Goal: Information Seeking & Learning: Learn about a topic

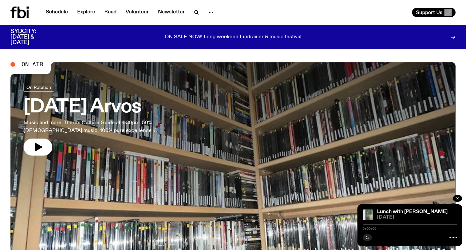
click at [99, 111] on h3 "[DATE] Arvos" at bounding box center [107, 107] width 167 height 18
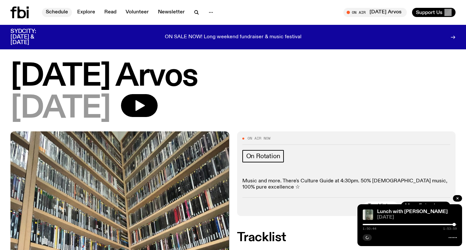
click at [58, 12] on link "Schedule" at bounding box center [57, 12] width 30 height 9
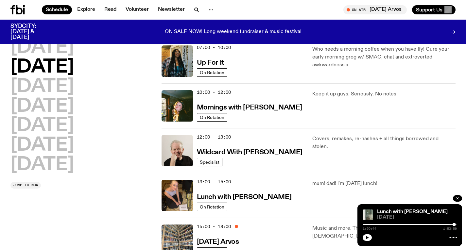
scroll to position [69, 0]
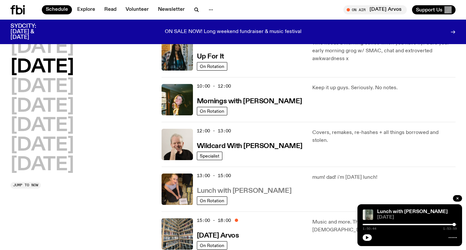
click at [243, 193] on h3 "Lunch with [PERSON_NAME]" at bounding box center [244, 191] width 94 height 7
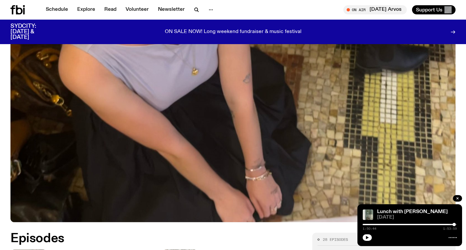
scroll to position [234, 0]
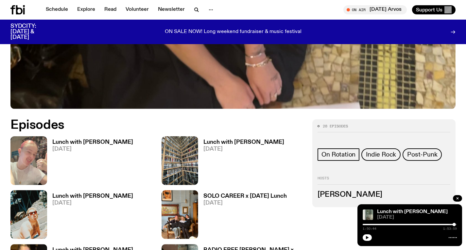
click at [75, 141] on h3 "Lunch with [PERSON_NAME]" at bounding box center [92, 143] width 81 height 6
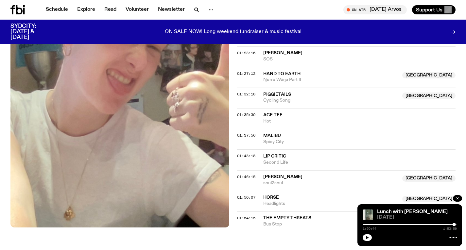
scroll to position [602, 0]
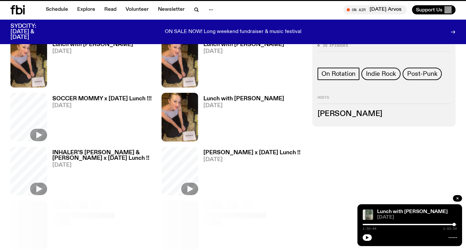
scroll to position [234, 0]
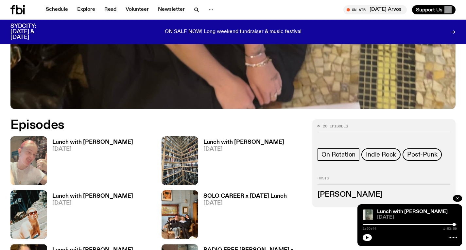
click at [229, 142] on h3 "Lunch with [PERSON_NAME]" at bounding box center [243, 143] width 81 height 6
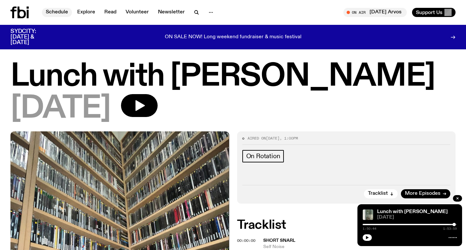
click at [42, 11] on link "Schedule" at bounding box center [57, 12] width 30 height 9
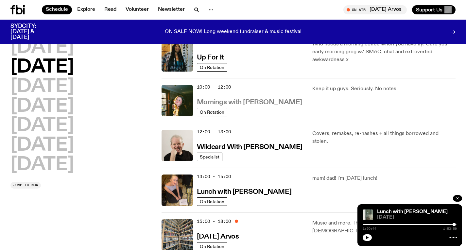
scroll to position [96, 0]
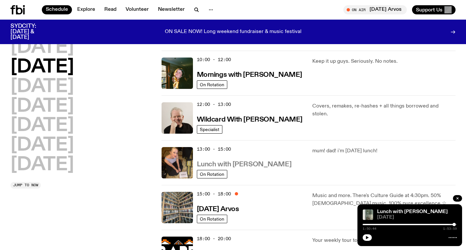
click at [214, 161] on h3 "Lunch with [PERSON_NAME]" at bounding box center [244, 164] width 94 height 7
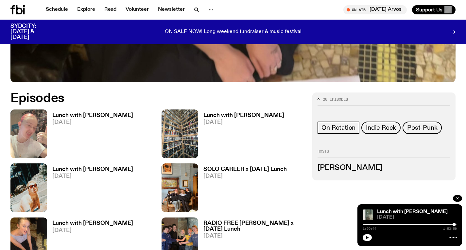
scroll to position [291, 0]
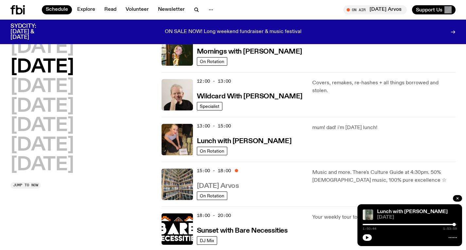
scroll to position [119, 0]
click at [234, 186] on h3 "[DATE] Arvos" at bounding box center [218, 185] width 42 height 7
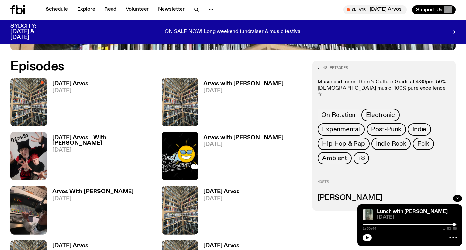
scroll to position [313, 0]
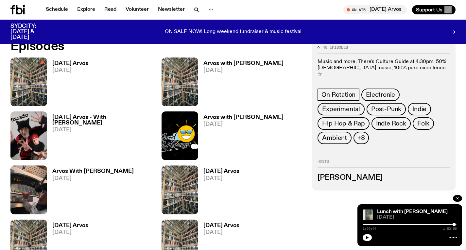
click at [219, 61] on h3 "Arvos with [PERSON_NAME]" at bounding box center [243, 64] width 80 height 6
